Goal: Use online tool/utility: Use online tool/utility

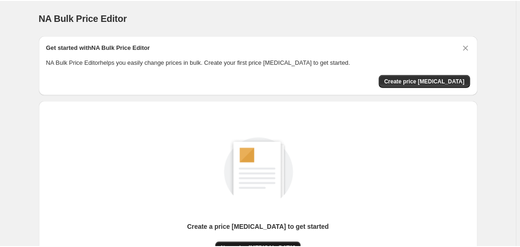
scroll to position [102, 0]
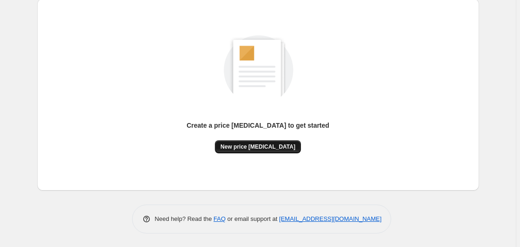
click at [250, 147] on span "New price [MEDICAL_DATA]" at bounding box center [258, 146] width 75 height 7
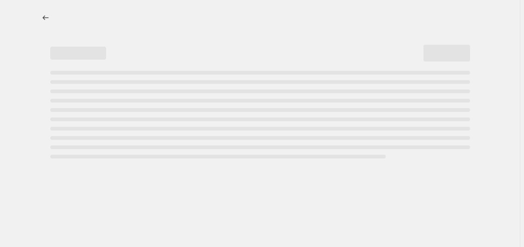
select select "percentage"
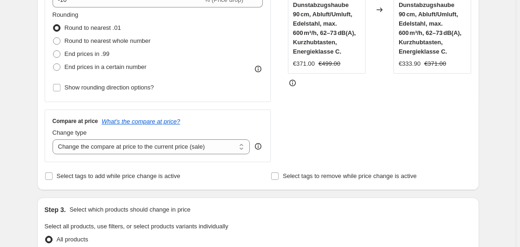
scroll to position [190, 0]
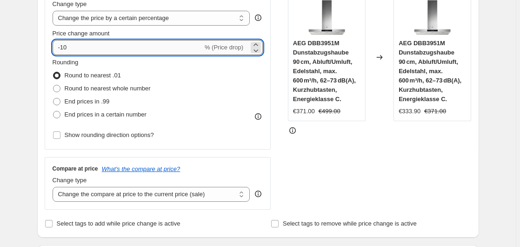
click at [127, 54] on input "-10" at bounding box center [128, 47] width 150 height 15
type input "-1"
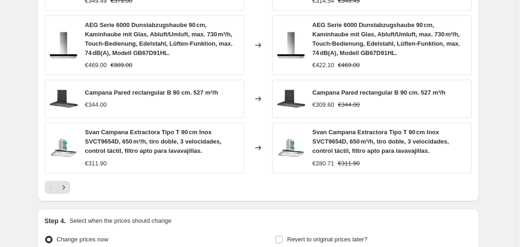
scroll to position [752, 0]
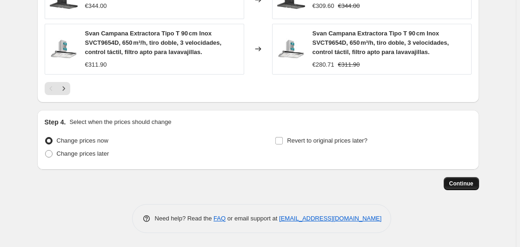
type input "-35"
click at [459, 187] on button "Continue" at bounding box center [461, 183] width 35 height 13
click at [447, 186] on div "Continue" at bounding box center [258, 183] width 442 height 13
click at [466, 187] on span "Continue" at bounding box center [461, 183] width 24 height 7
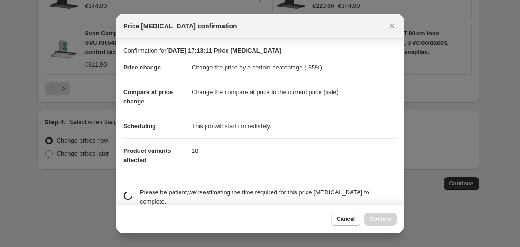
scroll to position [147, 0]
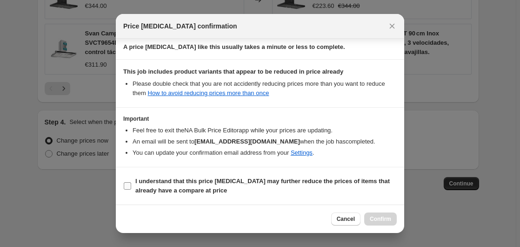
click at [169, 184] on b "I understand that this price [MEDICAL_DATA] may further reduce the prices of it…" at bounding box center [262, 185] width 254 height 16
click at [131, 184] on input "I understand that this price [MEDICAL_DATA] may further reduce the prices of it…" at bounding box center [127, 185] width 7 height 7
checkbox input "true"
click at [374, 217] on span "Confirm" at bounding box center [380, 218] width 21 height 7
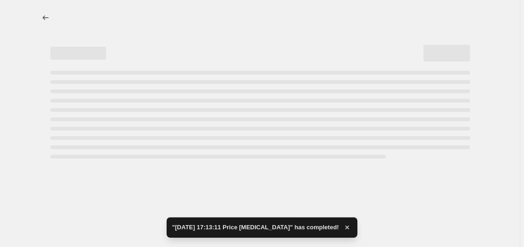
select select "percentage"
